Goal: Task Accomplishment & Management: Manage account settings

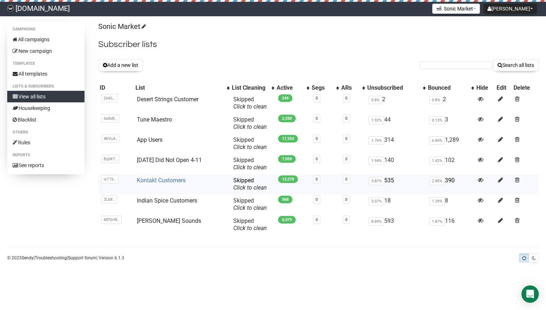
click at [150, 177] on link "Kontakt Customers" at bounding box center [161, 180] width 49 height 7
click at [117, 61] on button "Add a new list" at bounding box center [120, 65] width 45 height 12
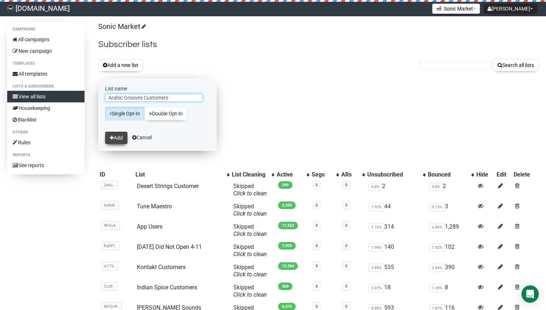
type input "Arabic Grooves Customers"
click at [115, 137] on button "Add" at bounding box center [116, 138] width 22 height 12
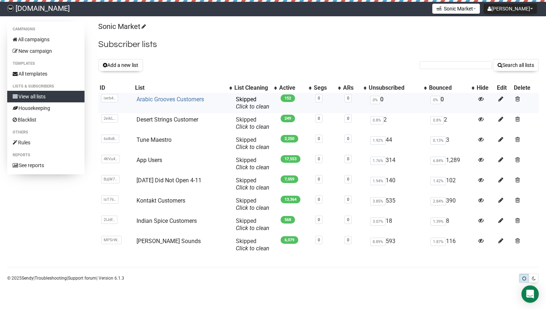
click at [154, 101] on link "Arabic Grooves Customers" at bounding box center [171, 99] width 68 height 7
